Goal: Task Accomplishment & Management: Manage account settings

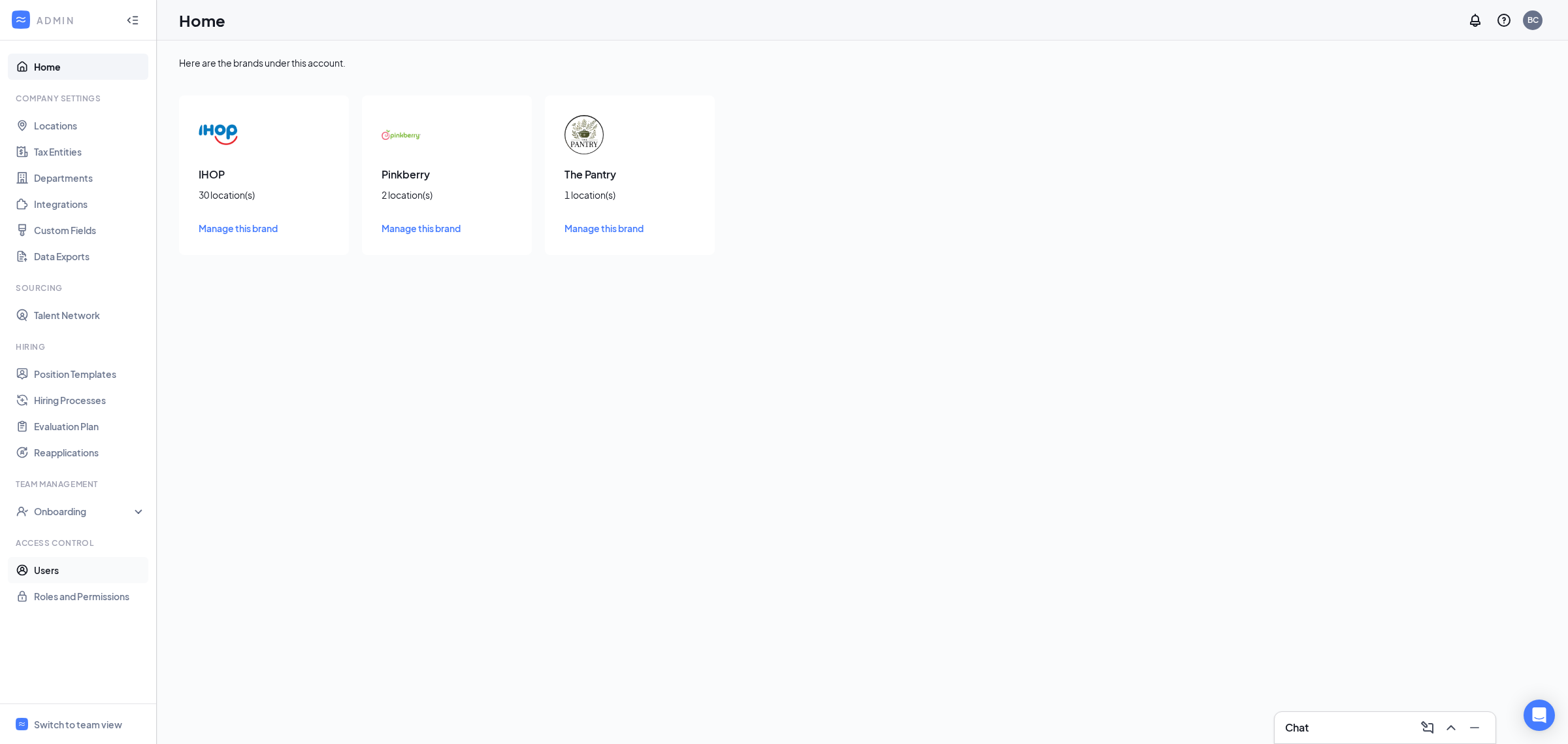
click at [53, 568] on link "Users" at bounding box center [90, 569] width 112 height 26
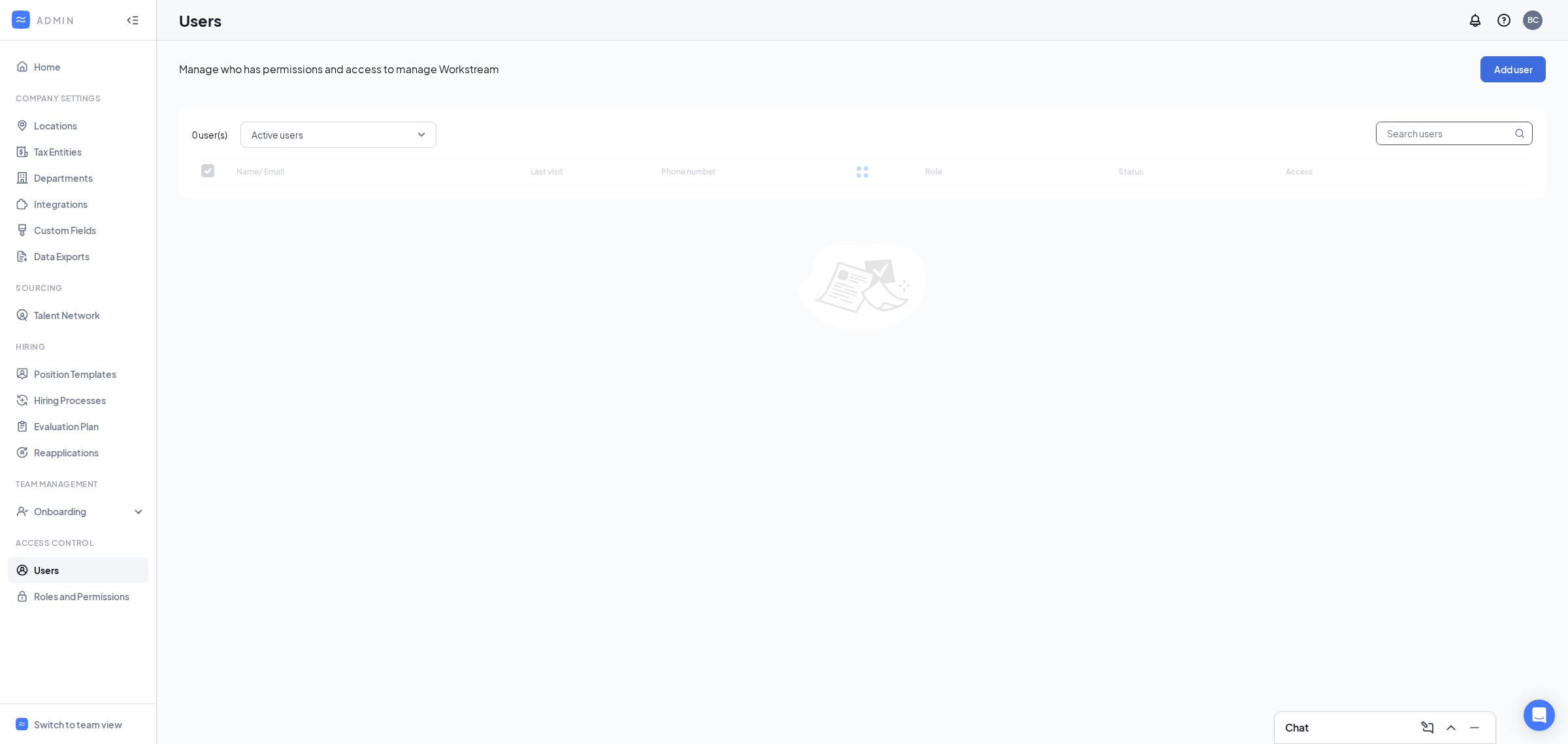
checkbox input "false"
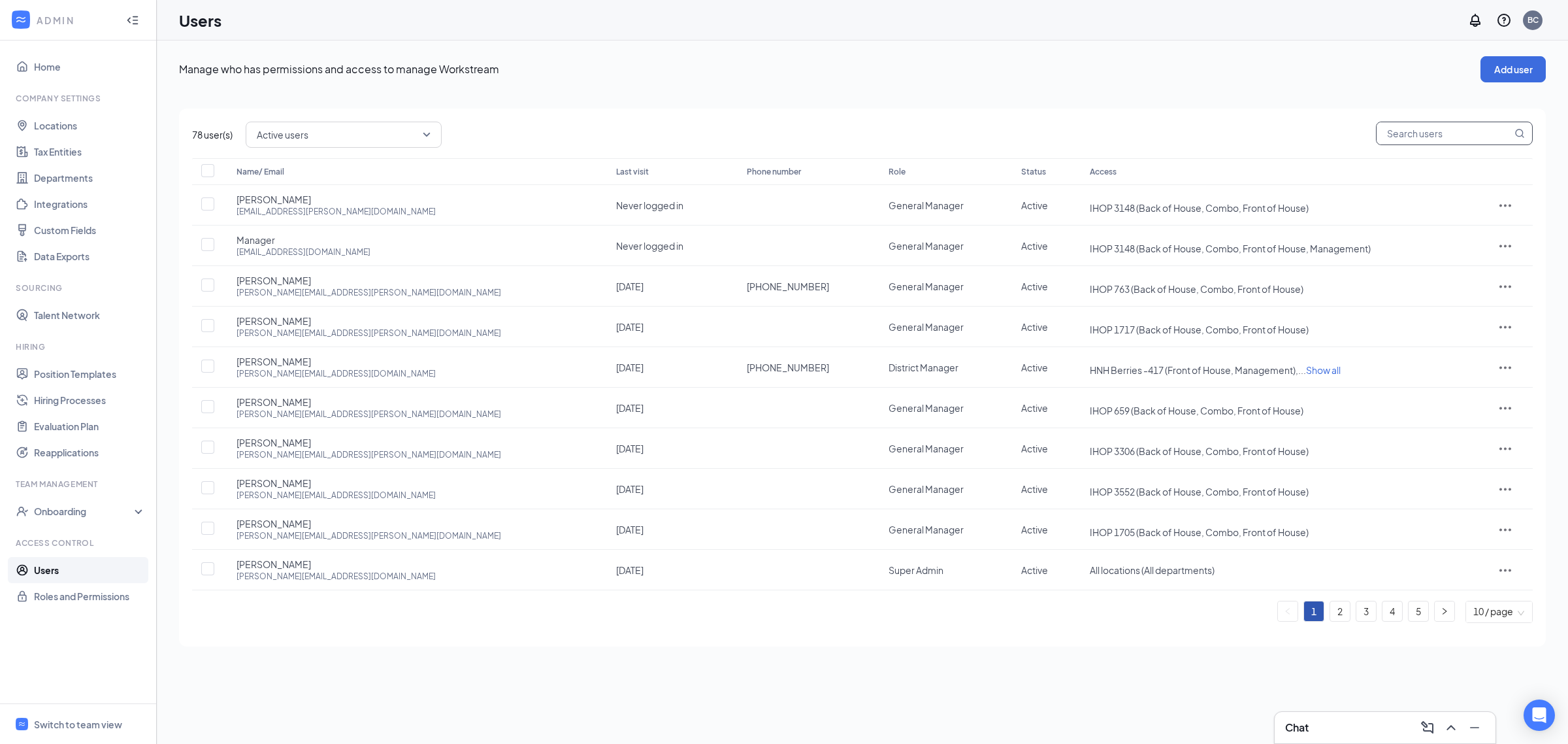
click at [1422, 129] on input "text" at bounding box center [1444, 133] width 136 height 22
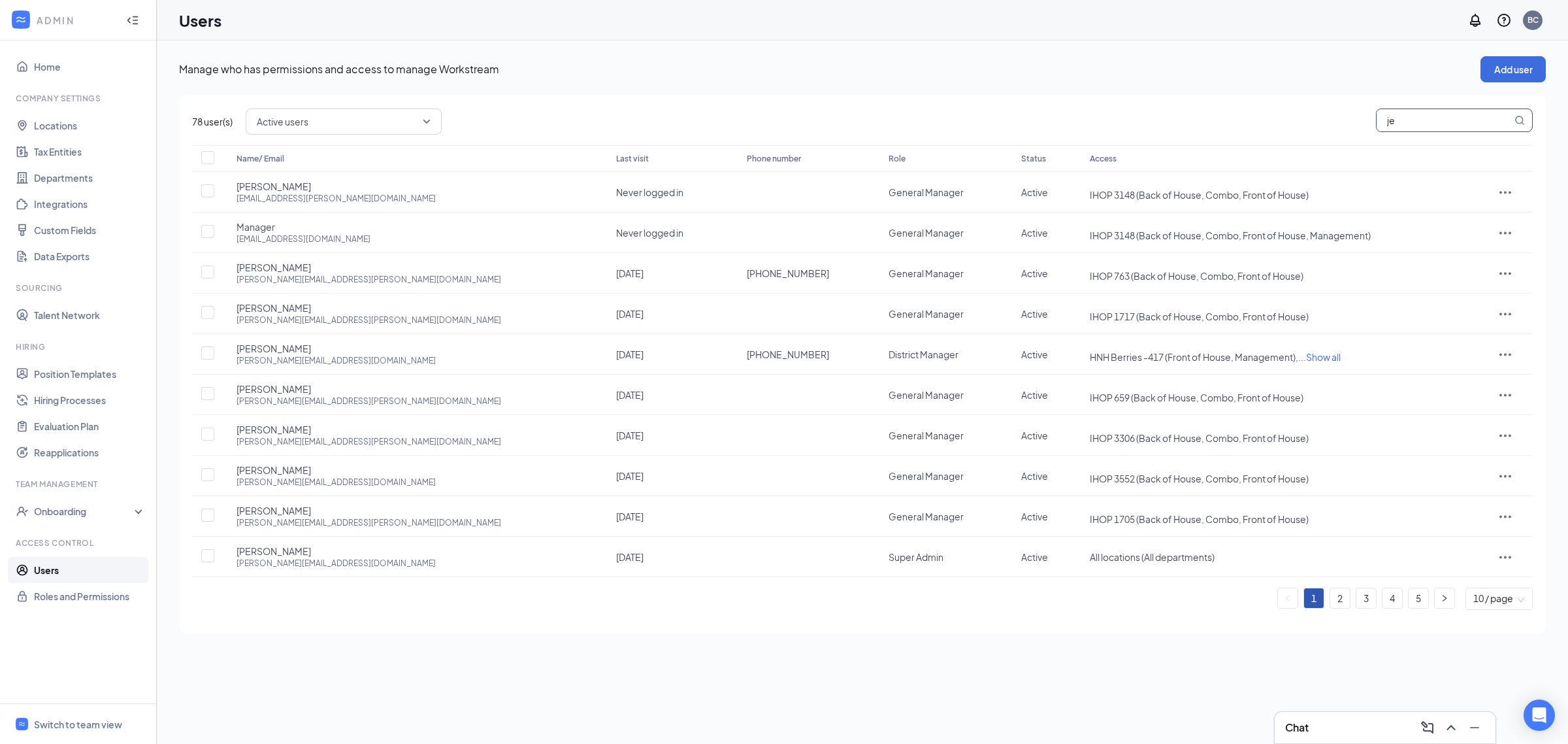
type input "jen"
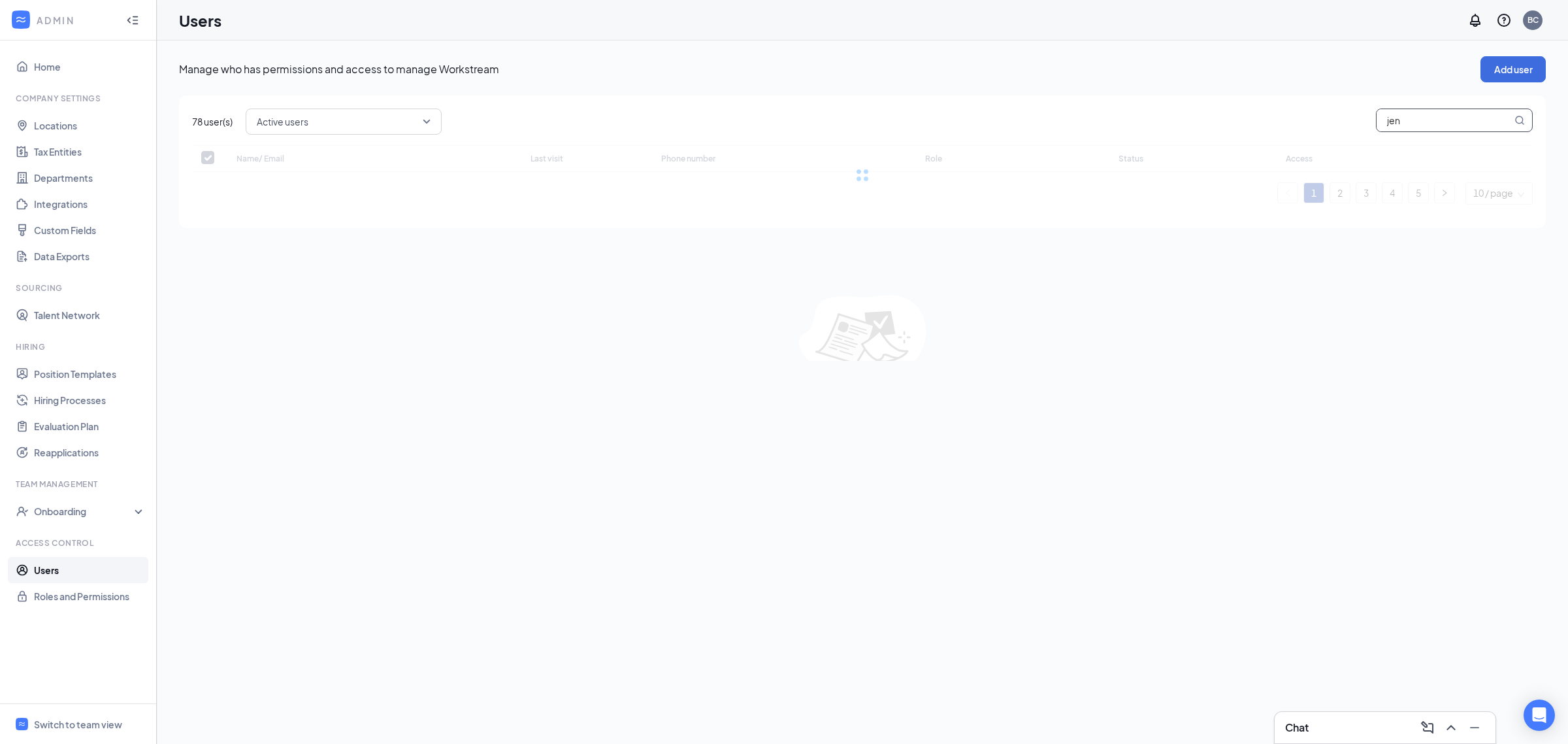
checkbox input "false"
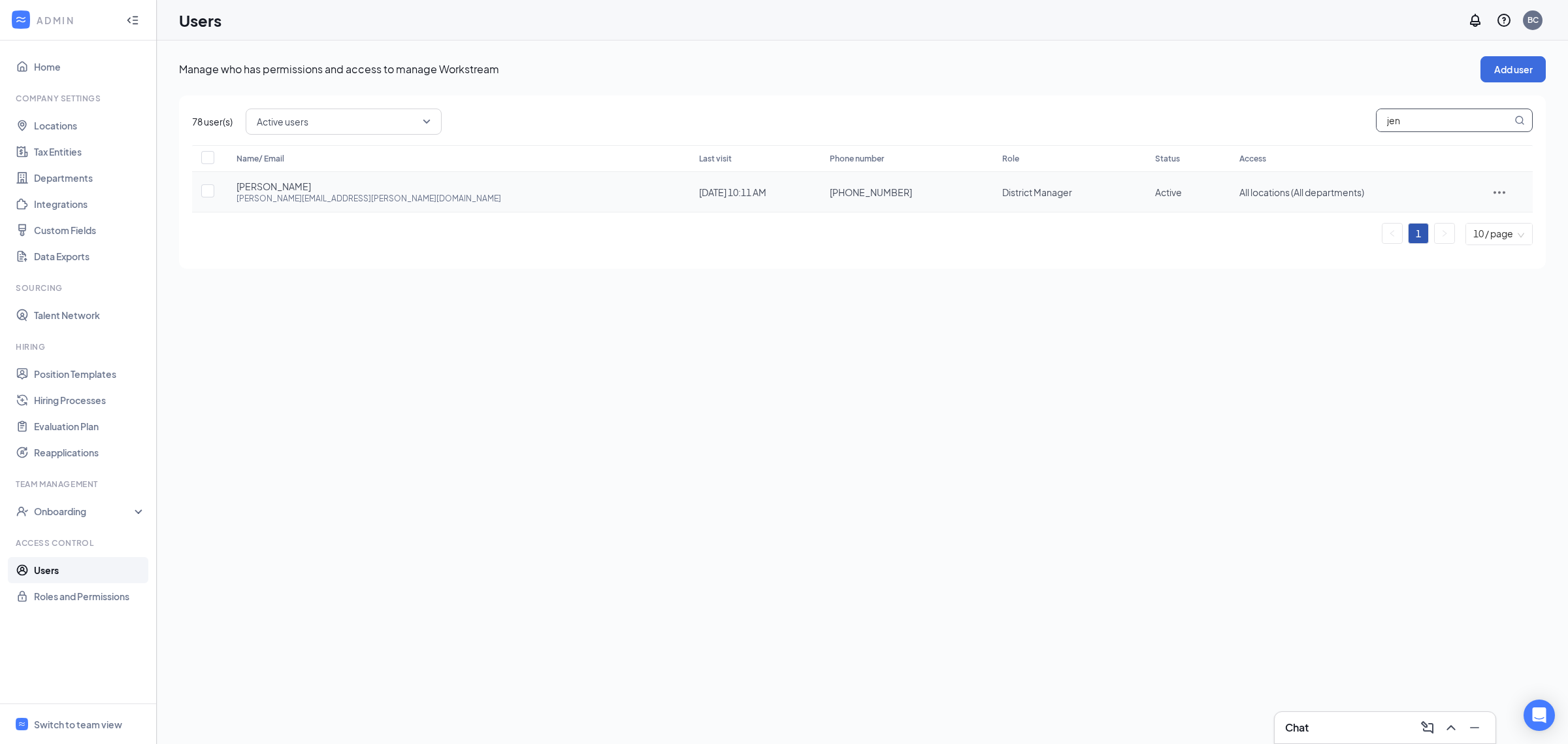
type input "jen"
click at [1494, 190] on icon "ActionsIcon" at bounding box center [1499, 192] width 16 height 16
click at [1484, 278] on span "Disable" at bounding box center [1488, 278] width 32 height 12
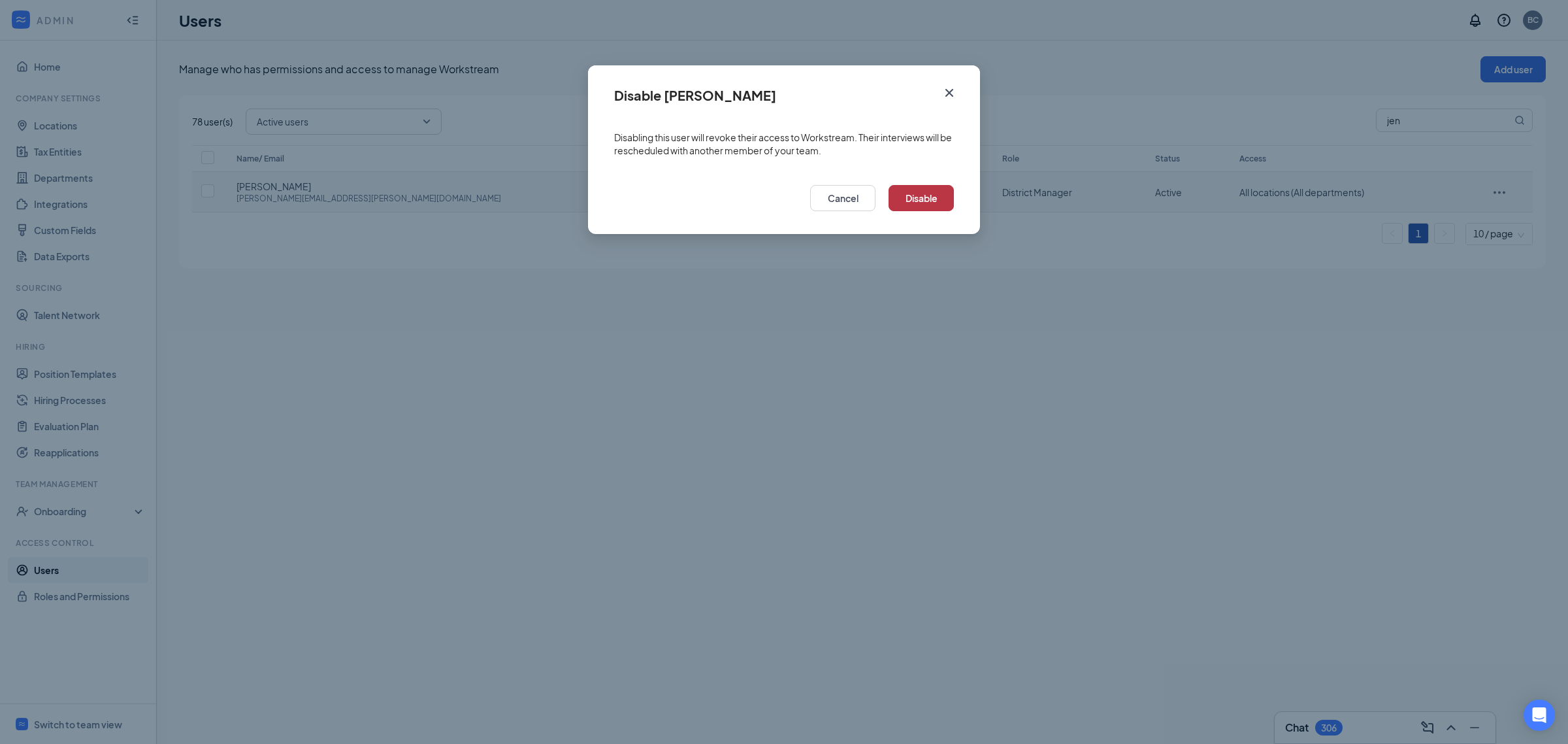
click at [929, 195] on button "Disable" at bounding box center [921, 198] width 66 height 26
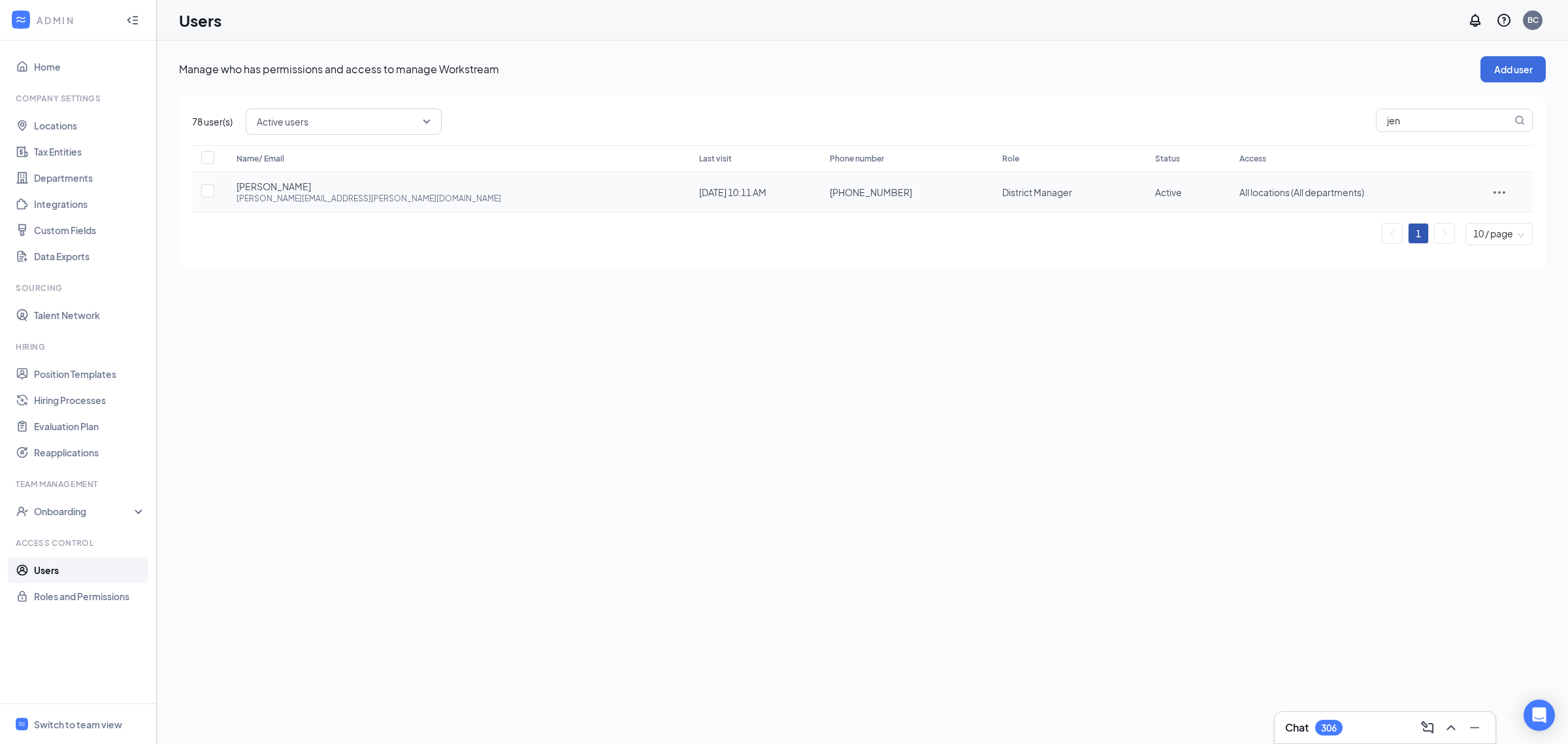
click at [1491, 188] on icon "ActionsIcon" at bounding box center [1499, 192] width 16 height 16
click at [1481, 283] on span "Disable" at bounding box center [1488, 278] width 32 height 12
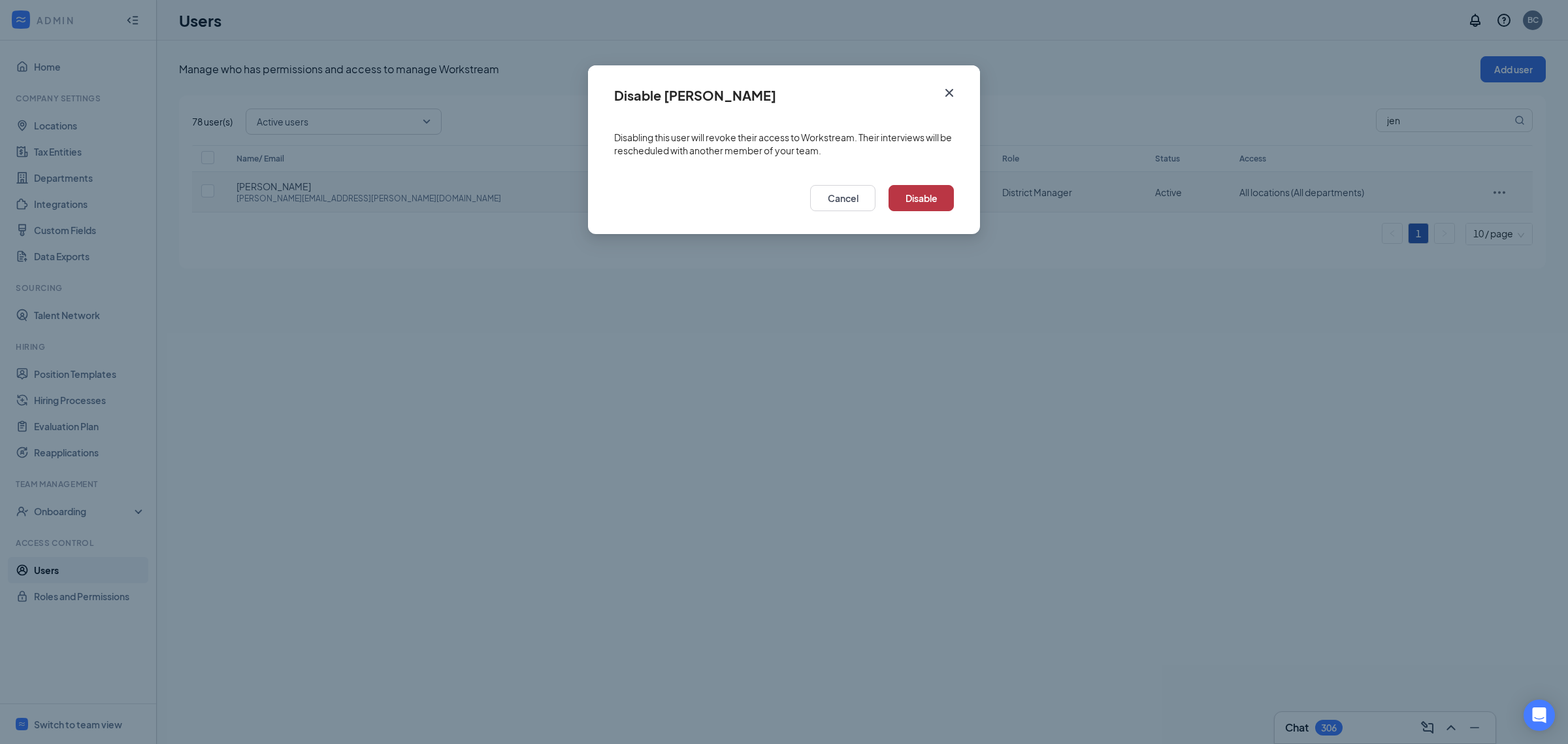
click at [924, 197] on button "Disable" at bounding box center [921, 198] width 66 height 26
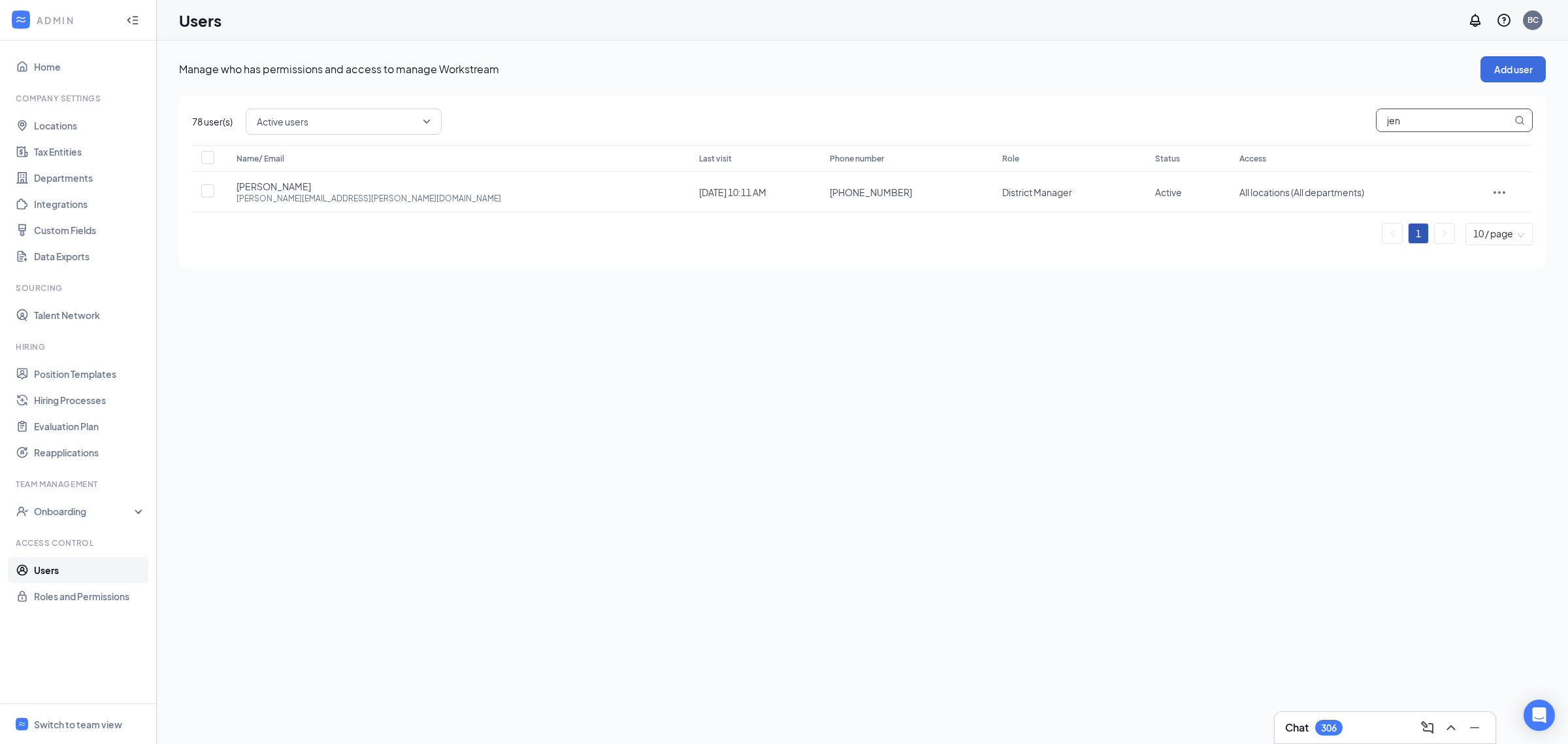
click at [1407, 118] on input "jen" at bounding box center [1444, 120] width 136 height 22
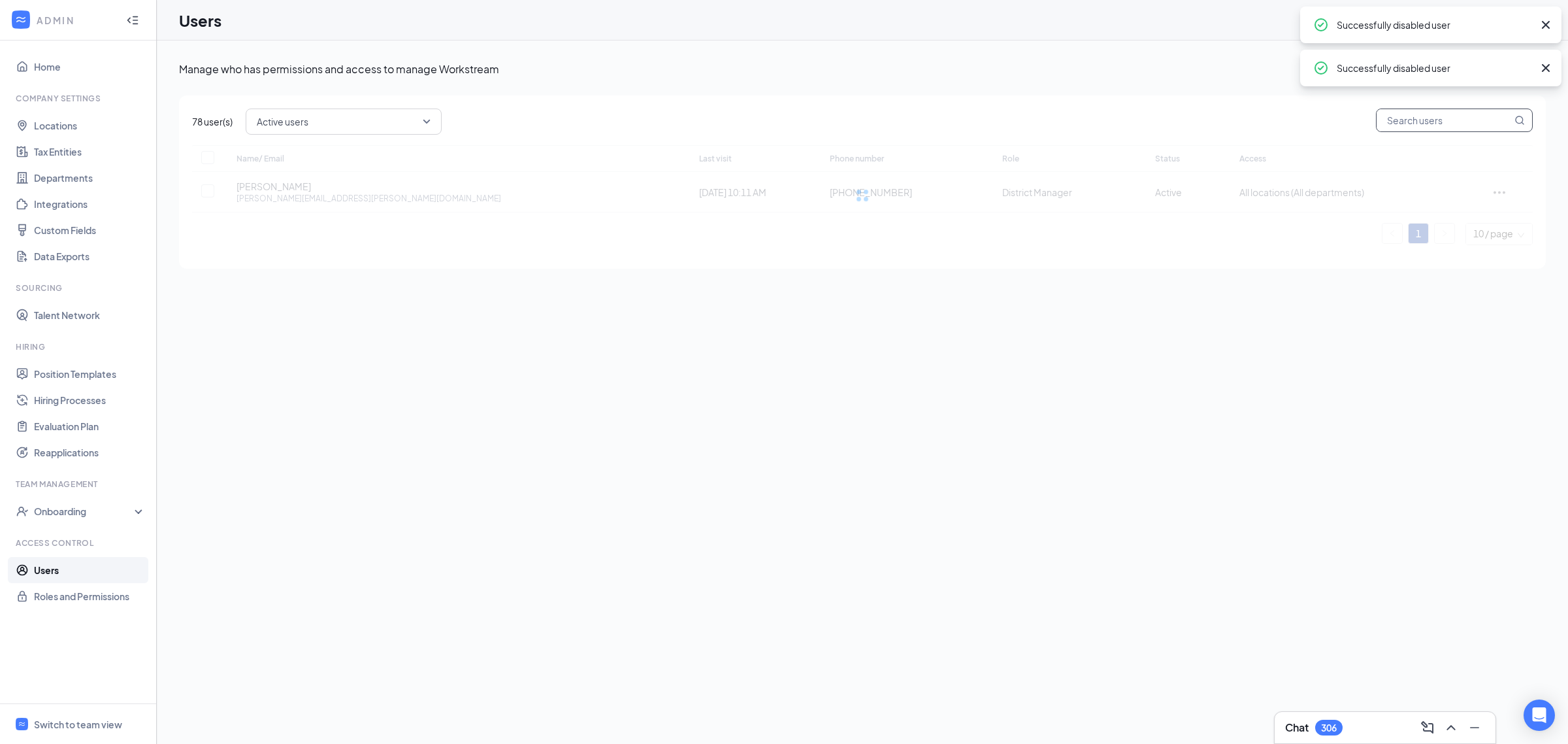
checkbox input "true"
click at [89, 568] on link "Users" at bounding box center [90, 569] width 112 height 26
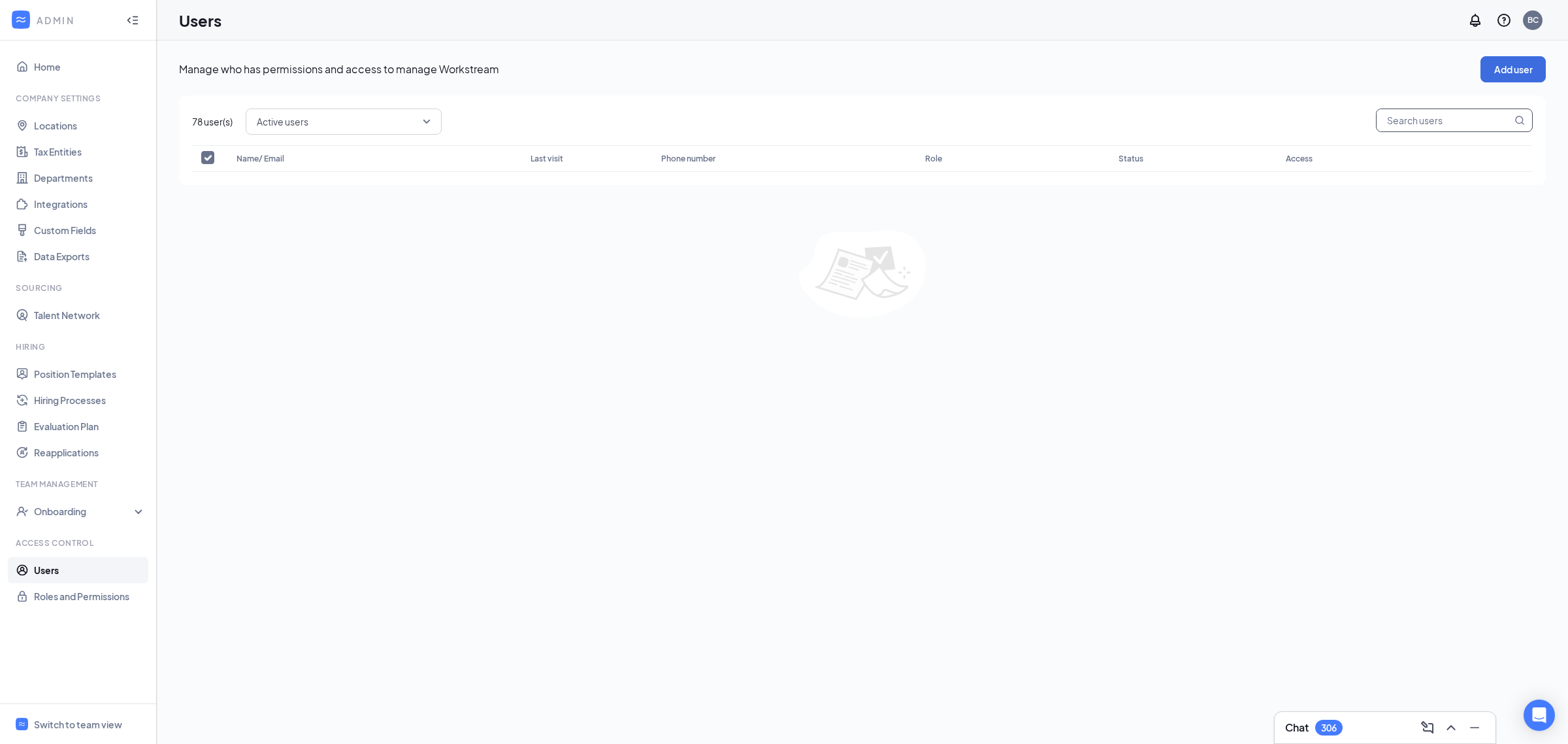
click at [1401, 119] on input "text" at bounding box center [1444, 120] width 136 height 22
type input "jennifer"
click at [39, 563] on link "Users" at bounding box center [90, 569] width 112 height 26
checkbox input "false"
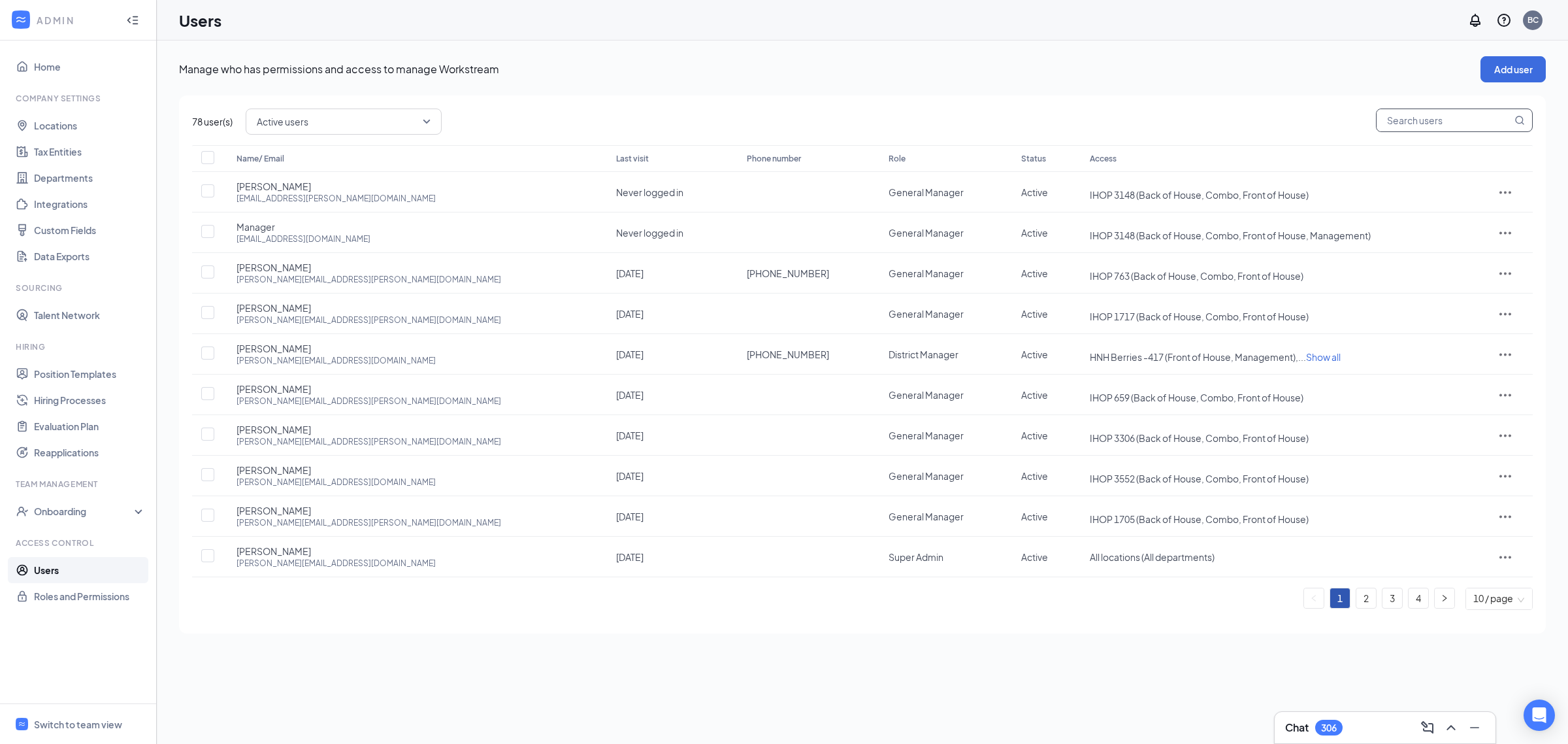
click at [1405, 113] on input "text" at bounding box center [1444, 120] width 136 height 22
type input "jen"
checkbox input "true"
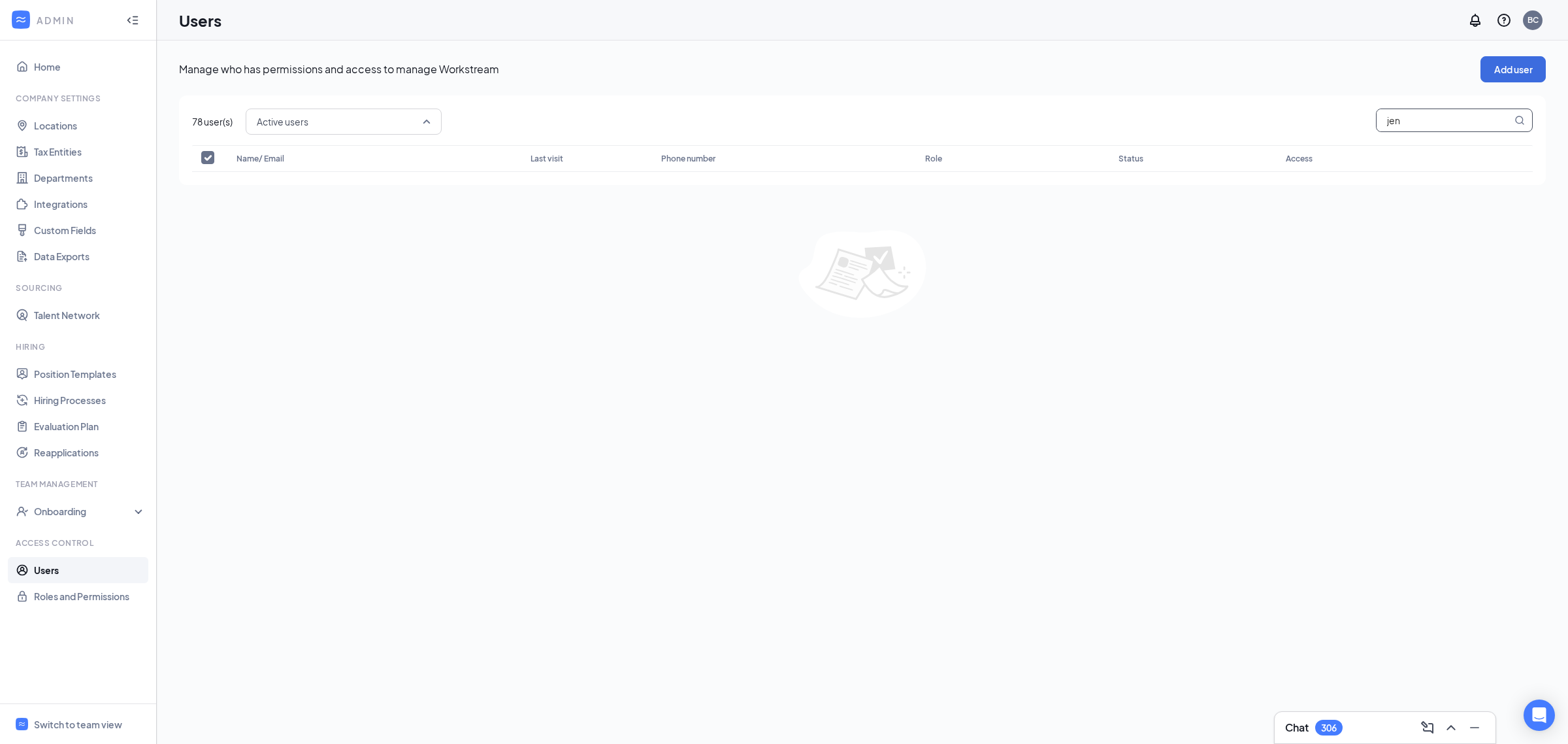
click at [432, 123] on div "Active users" at bounding box center [343, 121] width 196 height 26
type input "jen"
click at [368, 155] on span "All users" at bounding box center [344, 157] width 175 height 14
checkbox input "false"
click at [60, 566] on link "Users" at bounding box center [90, 569] width 112 height 26
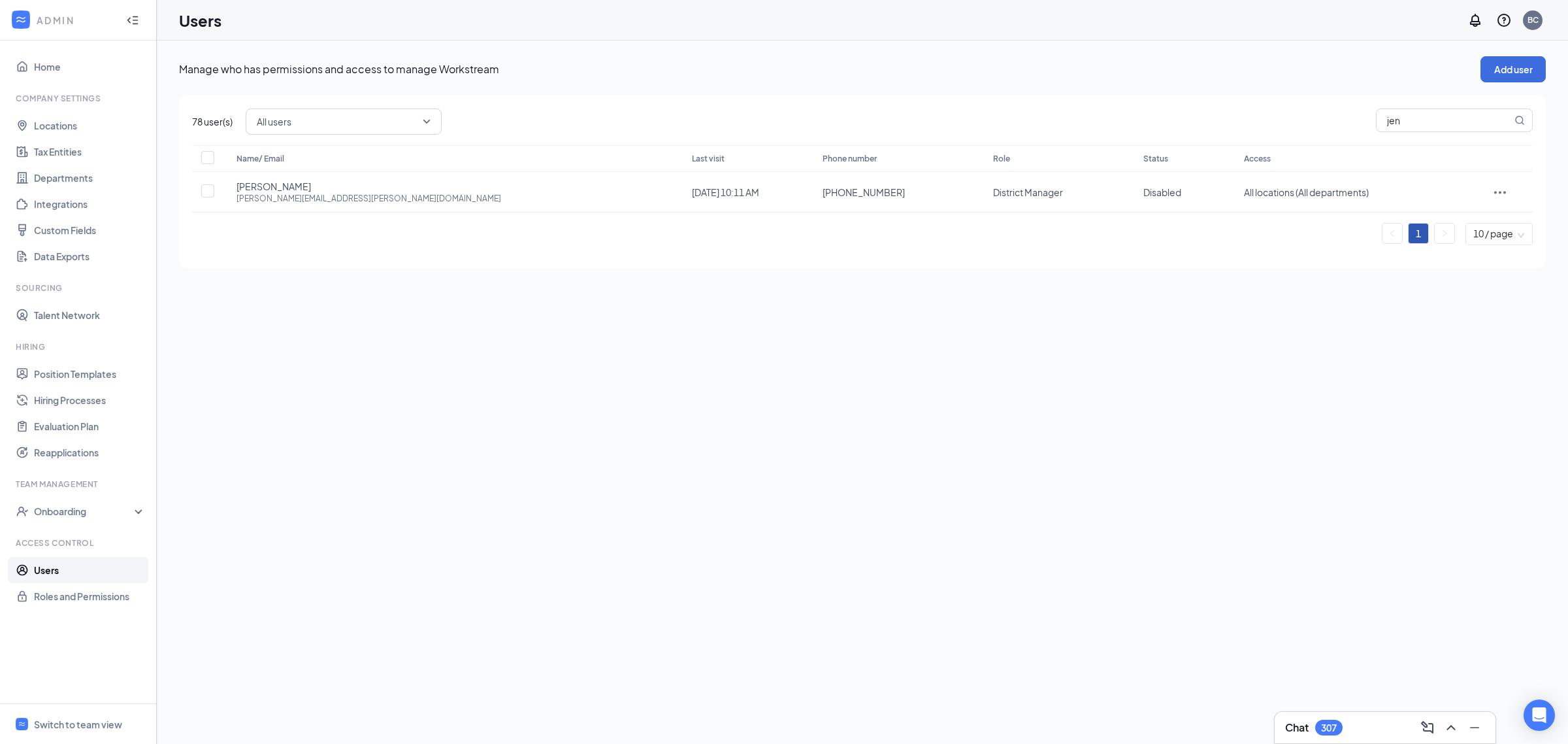
click at [61, 573] on link "Users" at bounding box center [90, 569] width 112 height 26
click at [66, 568] on link "Users" at bounding box center [90, 569] width 112 height 26
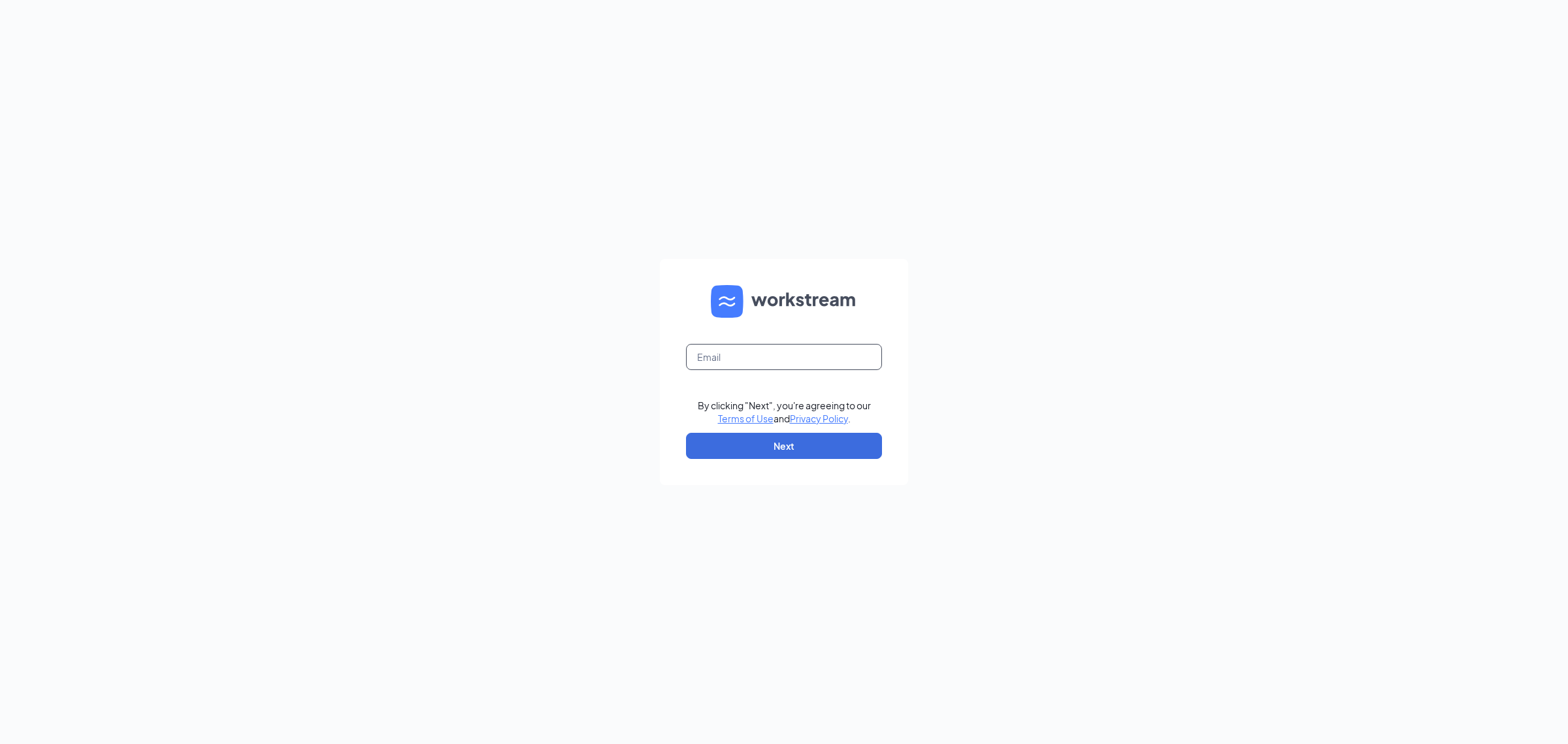
click at [776, 367] on input "text" at bounding box center [784, 356] width 196 height 26
type input "brittney@norcalihop.com"
click at [778, 445] on button "Next" at bounding box center [784, 445] width 196 height 26
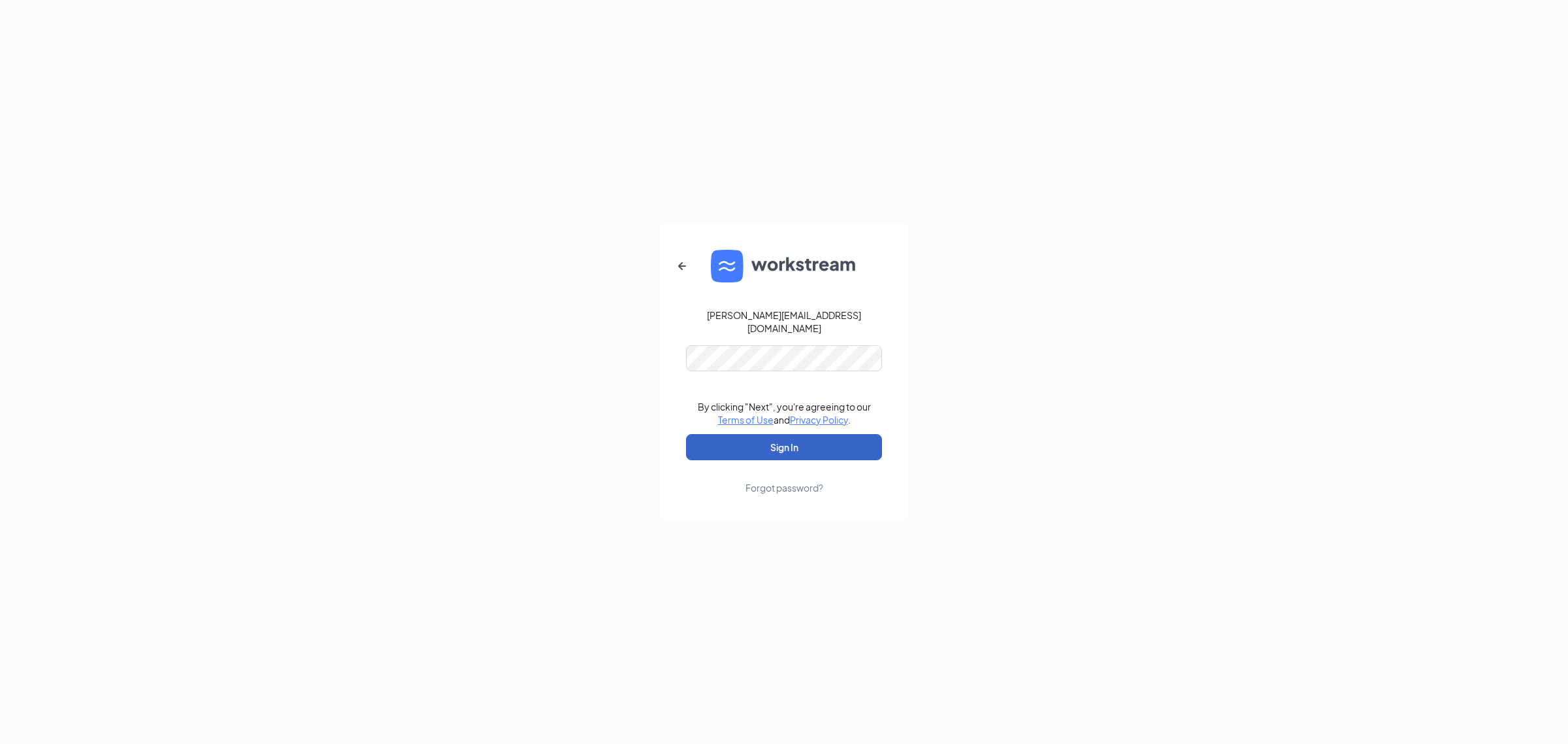
click at [771, 451] on button "Sign In" at bounding box center [784, 446] width 196 height 26
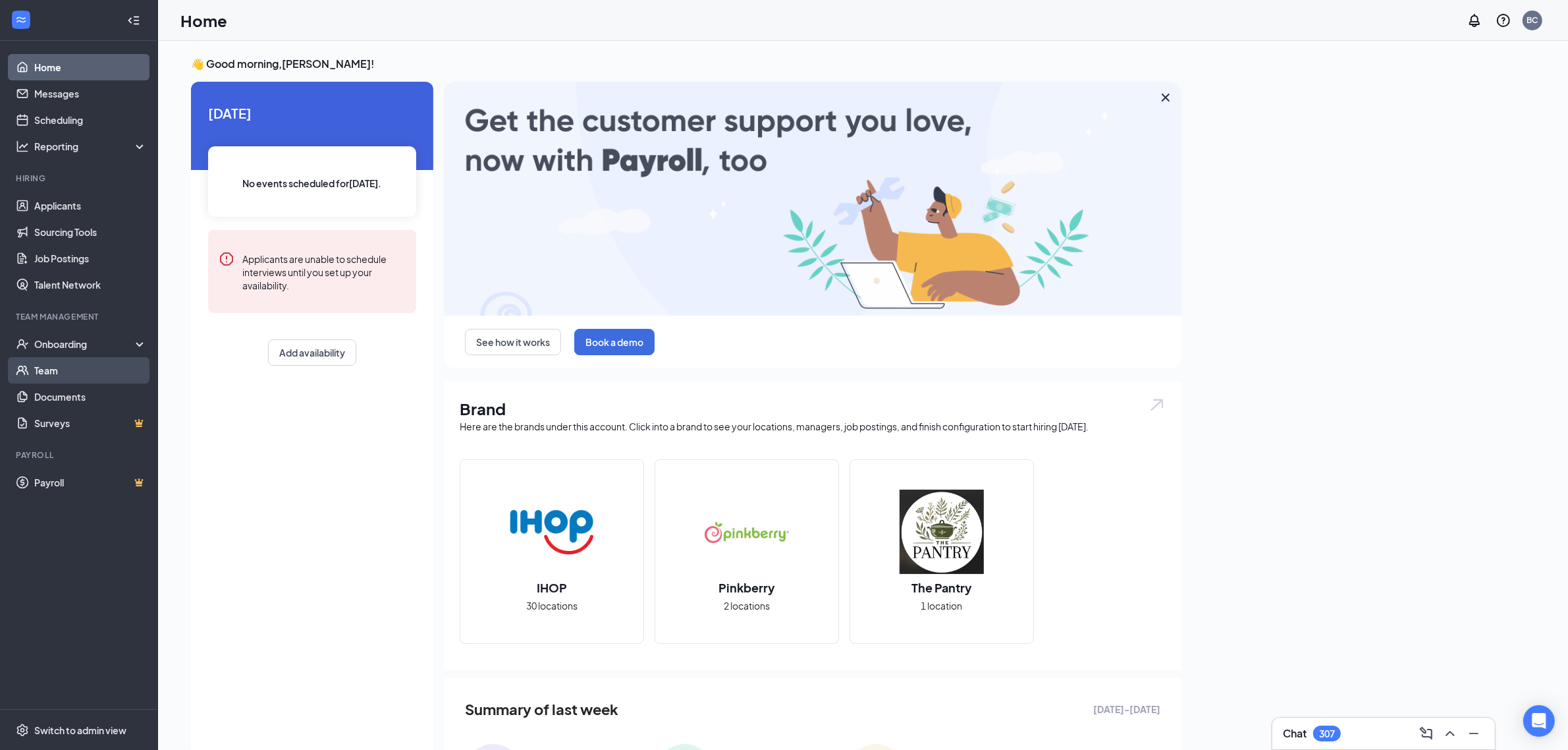
click at [41, 365] on link "Team" at bounding box center [90, 369] width 113 height 26
